Goal: Task Accomplishment & Management: Complete application form

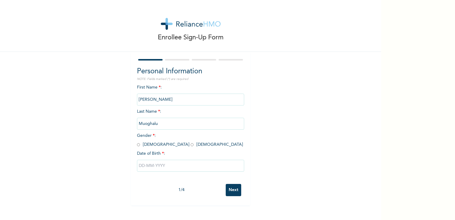
click at [138, 145] on span "Gender * : [DEMOGRAPHIC_DATA] [DEMOGRAPHIC_DATA]" at bounding box center [190, 139] width 106 height 13
click at [137, 144] on input "radio" at bounding box center [138, 145] width 3 height 6
radio input "true"
click at [156, 164] on input "text" at bounding box center [190, 165] width 107 height 12
select select "9"
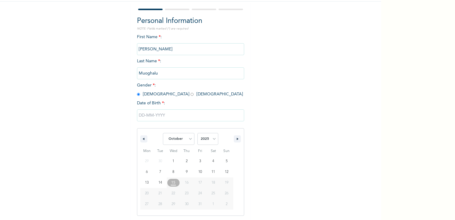
scroll to position [51, 0]
click at [206, 141] on select "2025 2024 2023 2022 2021 2020 2019 2018 2017 2016 2015 2014 2013 2012 2011 2010…" at bounding box center [207, 138] width 21 height 12
select select "1995"
click at [197, 132] on select "2025 2024 2023 2022 2021 2020 2019 2018 2017 2016 2015 2014 2013 2012 2011 2010…" at bounding box center [207, 138] width 21 height 12
click at [181, 137] on select "January February March April May June July August September October November De…" at bounding box center [179, 138] width 32 height 12
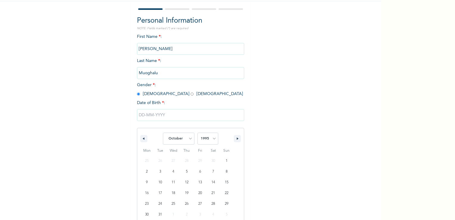
select select "8"
click at [163, 132] on select "January February March April May June July August September October November De…" at bounding box center [179, 138] width 32 height 12
type input "[DATE]"
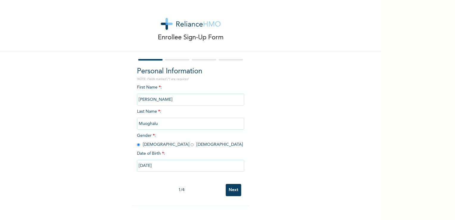
click at [231, 192] on input "Next" at bounding box center [233, 190] width 15 height 12
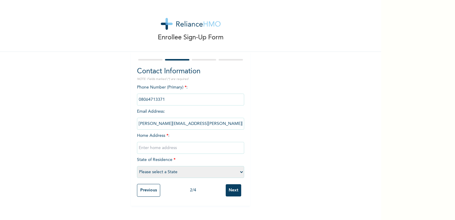
click at [187, 148] on input "text" at bounding box center [190, 148] width 107 height 12
type input "[STREET_ADDRESS]"
click at [189, 174] on select "Please select a State [PERSON_NAME] (FCT) [PERSON_NAME] Ibom [GEOGRAPHIC_DATA] …" at bounding box center [190, 172] width 107 height 12
select select "25"
click at [137, 166] on select "Please select a State [PERSON_NAME] (FCT) [PERSON_NAME] Ibom [GEOGRAPHIC_DATA] …" at bounding box center [190, 172] width 107 height 12
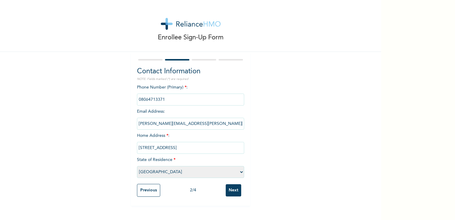
click at [234, 192] on input "Next" at bounding box center [233, 190] width 15 height 12
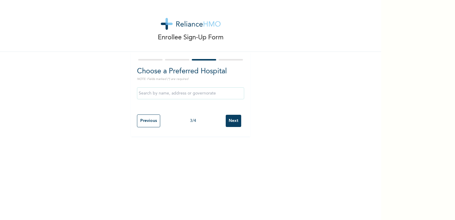
click at [170, 92] on input "text" at bounding box center [190, 93] width 107 height 12
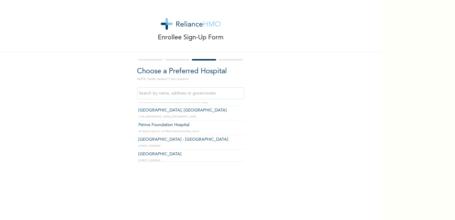
scroll to position [1048, 0]
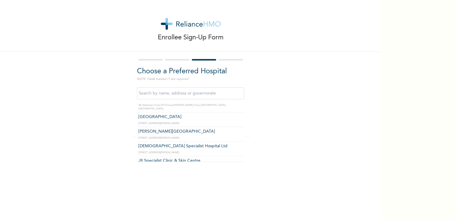
click at [208, 90] on input "text" at bounding box center [190, 93] width 107 height 12
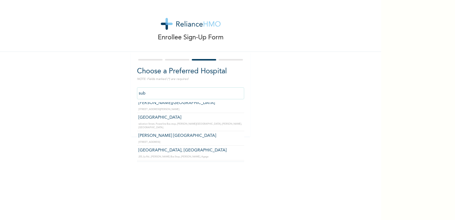
scroll to position [0, 0]
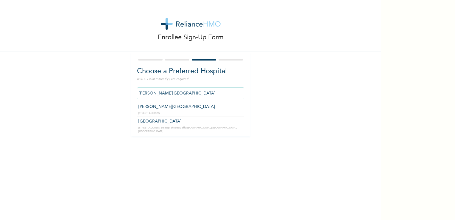
click at [194, 95] on input "[PERSON_NAME][GEOGRAPHIC_DATA]" at bounding box center [190, 93] width 107 height 12
type input "S"
type input "[PERSON_NAME][GEOGRAPHIC_DATA]"
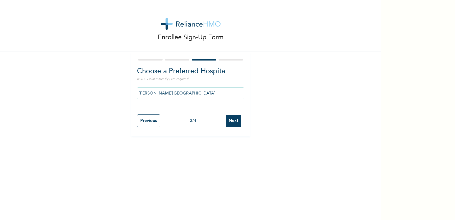
click at [236, 126] on input "Next" at bounding box center [233, 121] width 15 height 12
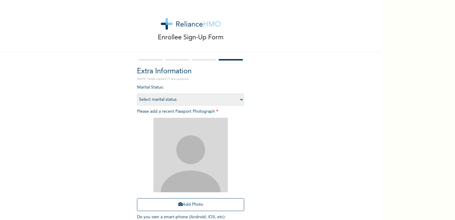
click at [215, 97] on select "Select marital status [DEMOGRAPHIC_DATA] Married [DEMOGRAPHIC_DATA] Widow/[DEMO…" at bounding box center [190, 99] width 107 height 12
select select "1"
click at [137, 93] on select "Select marital status [DEMOGRAPHIC_DATA] Married [DEMOGRAPHIC_DATA] Widow/[DEMO…" at bounding box center [190, 99] width 107 height 12
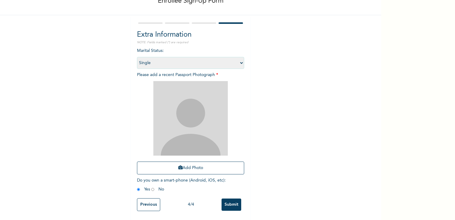
scroll to position [40, 0]
click at [221, 202] on input "Submit" at bounding box center [231, 204] width 20 height 12
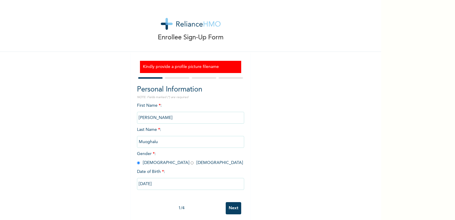
scroll to position [7, 0]
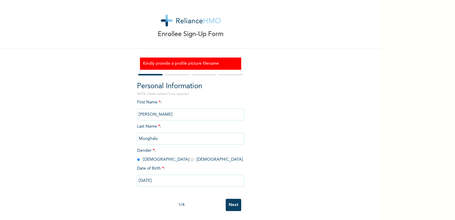
click at [237, 200] on input "Next" at bounding box center [233, 204] width 15 height 12
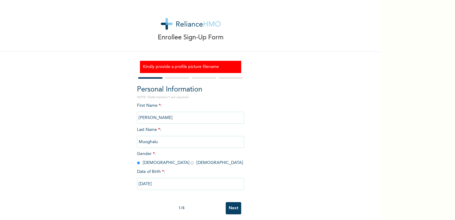
select select "25"
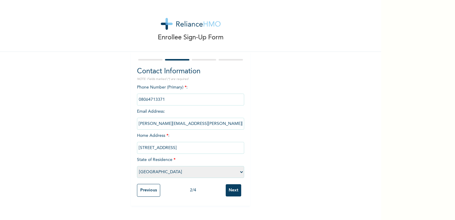
click at [231, 193] on input "Next" at bounding box center [233, 190] width 15 height 12
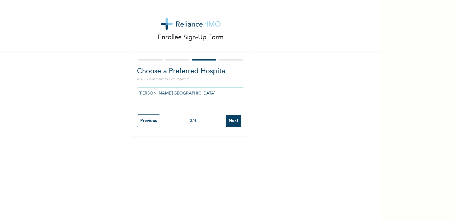
click at [233, 118] on input "Next" at bounding box center [233, 121] width 15 height 12
select select "1"
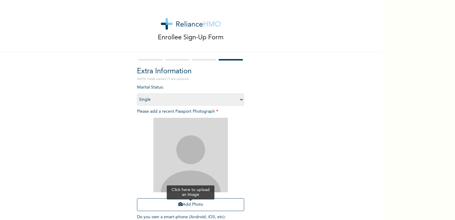
click at [209, 204] on button "Add Photo" at bounding box center [190, 204] width 107 height 13
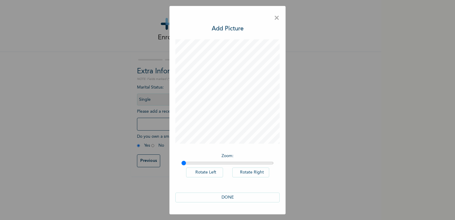
click at [234, 197] on button "DONE" at bounding box center [227, 197] width 104 height 10
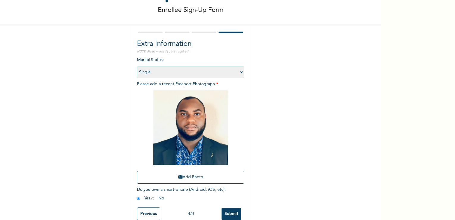
scroll to position [40, 0]
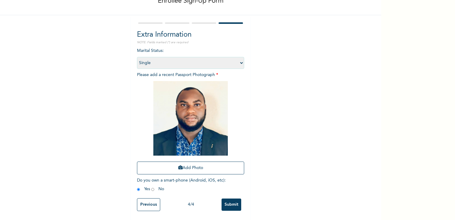
click at [228, 198] on input "Submit" at bounding box center [231, 204] width 20 height 12
